Goal: Communication & Community: Answer question/provide support

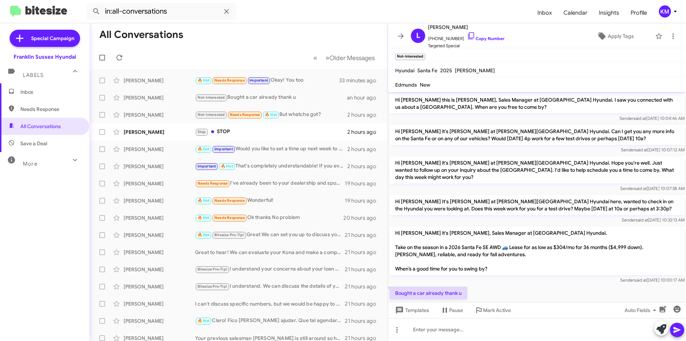
scroll to position [26, 0]
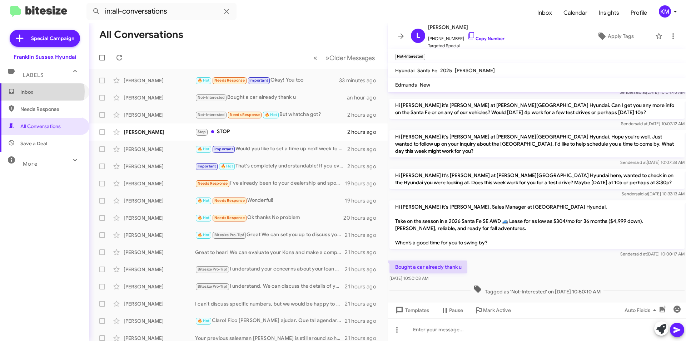
click at [31, 91] on span "Inbox" at bounding box center [50, 91] width 61 height 7
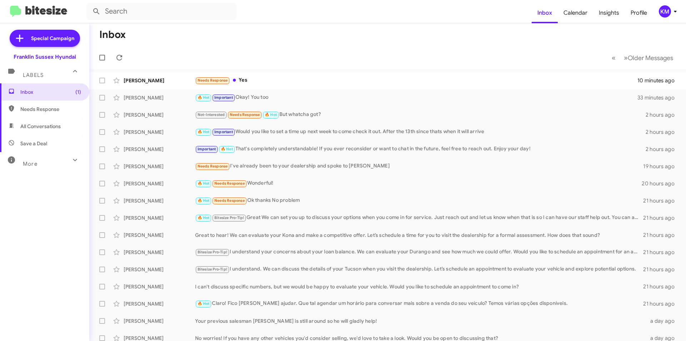
click at [262, 82] on div "Needs Response Yes" at bounding box center [416, 80] width 442 height 8
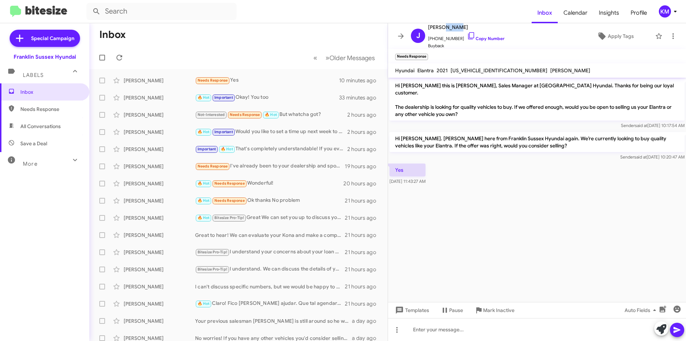
drag, startPoint x: 456, startPoint y: 26, endPoint x: 442, endPoint y: 29, distance: 14.6
click at [442, 29] on span "[PERSON_NAME]" at bounding box center [466, 27] width 76 height 9
copy span "[PERSON_NAME]"
click at [660, 327] on icon at bounding box center [661, 329] width 10 height 10
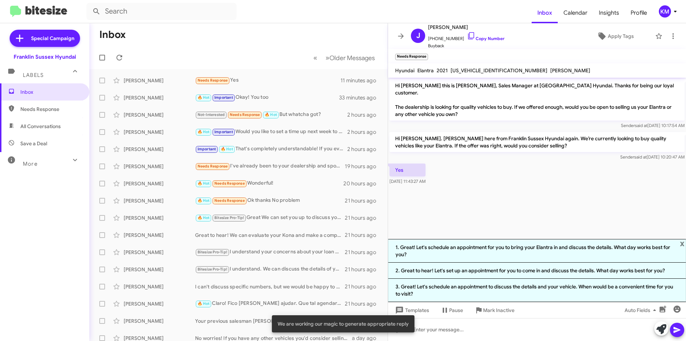
click at [478, 252] on li "1. Great! Let's schedule an appointment for you to bring your Elantra in and di…" at bounding box center [537, 251] width 298 height 24
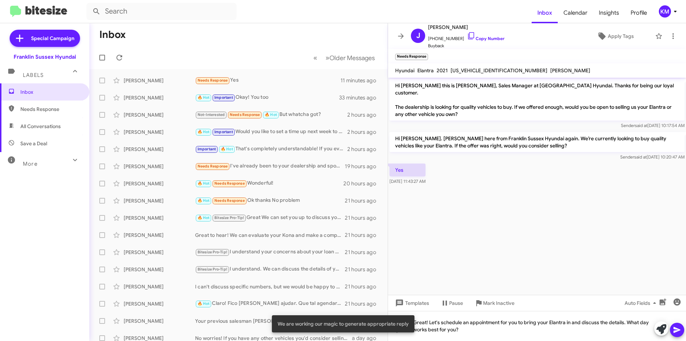
click at [676, 333] on icon at bounding box center [677, 329] width 9 height 9
